Goal: Entertainment & Leisure: Consume media (video, audio)

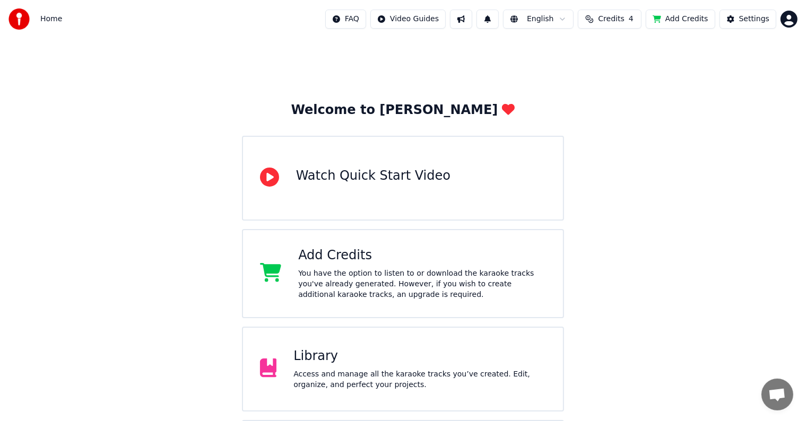
click at [334, 368] on div "Library Access and manage all the karaoke tracks you’ve created. Edit, organize…" at bounding box center [419, 369] width 253 height 42
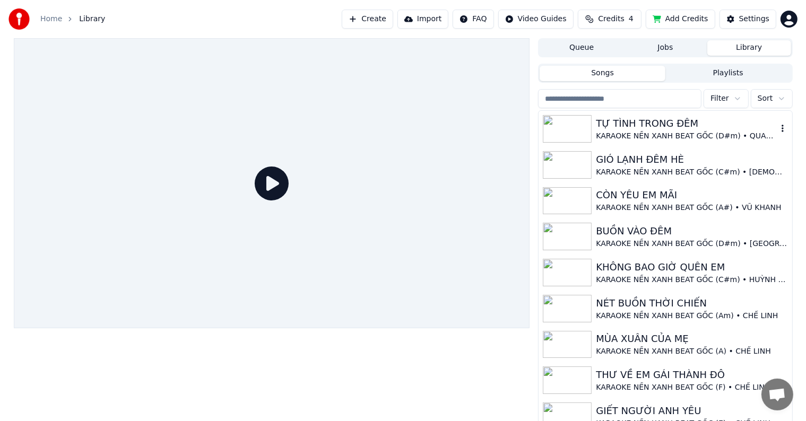
click at [638, 129] on div "TỰ TÌNH TRONG ĐÊM" at bounding box center [686, 123] width 181 height 15
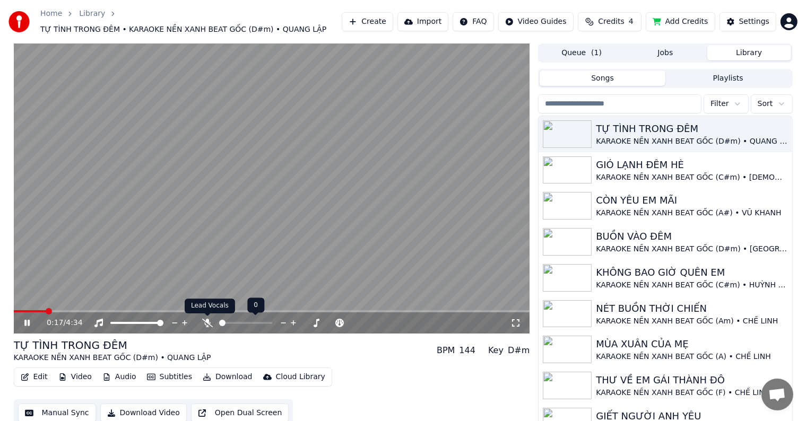
click at [204, 318] on div at bounding box center [250, 323] width 96 height 11
click at [205, 320] on icon at bounding box center [207, 323] width 11 height 8
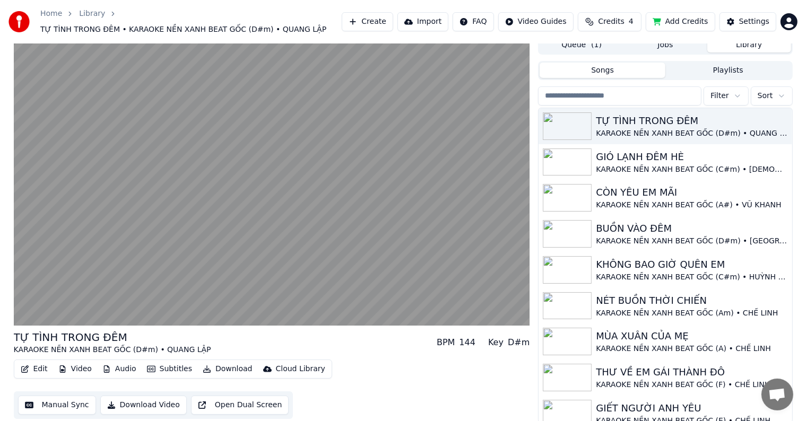
scroll to position [10, 0]
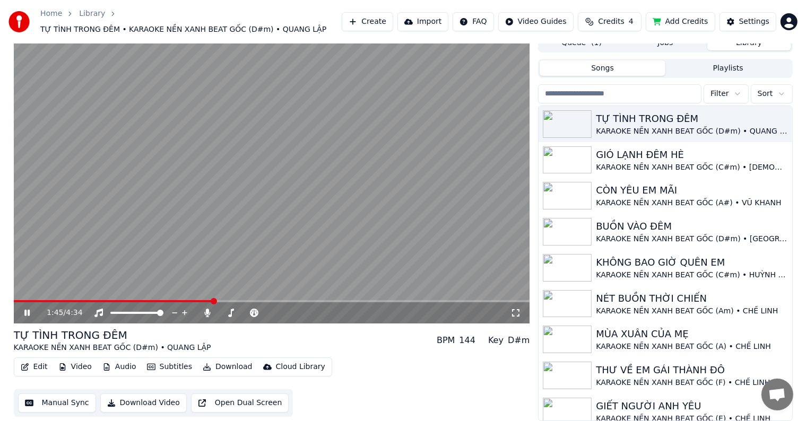
click at [802, 0] on div "Home Library TỰ TÌNH TRONG ĐÊM • KARAOKE NỀN XANH BEAT GỐC (D#m) • QUANG LẬP Cr…" at bounding box center [403, 22] width 806 height 44
